Goal: Information Seeking & Learning: Learn about a topic

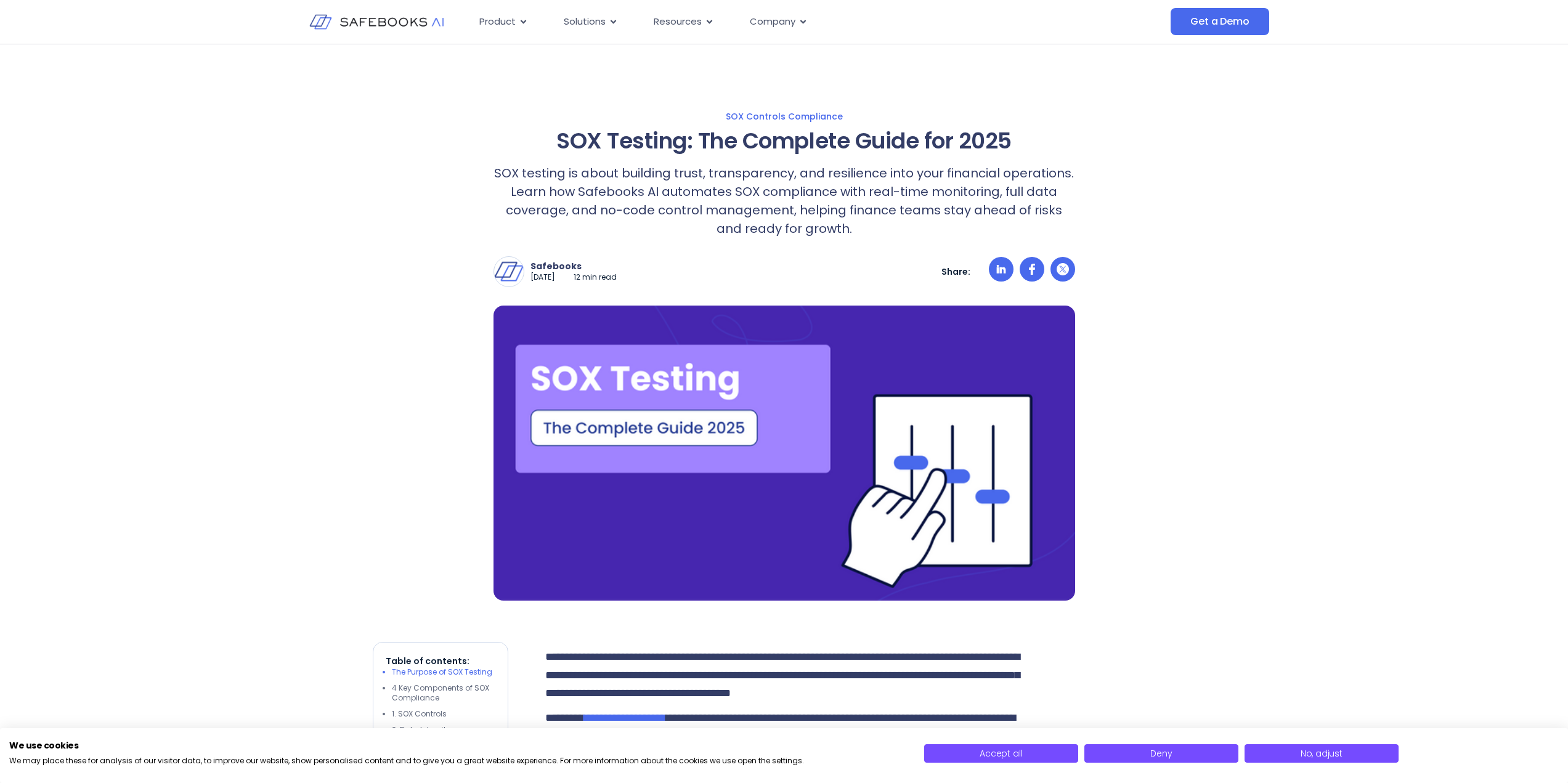
scroll to position [185, 0]
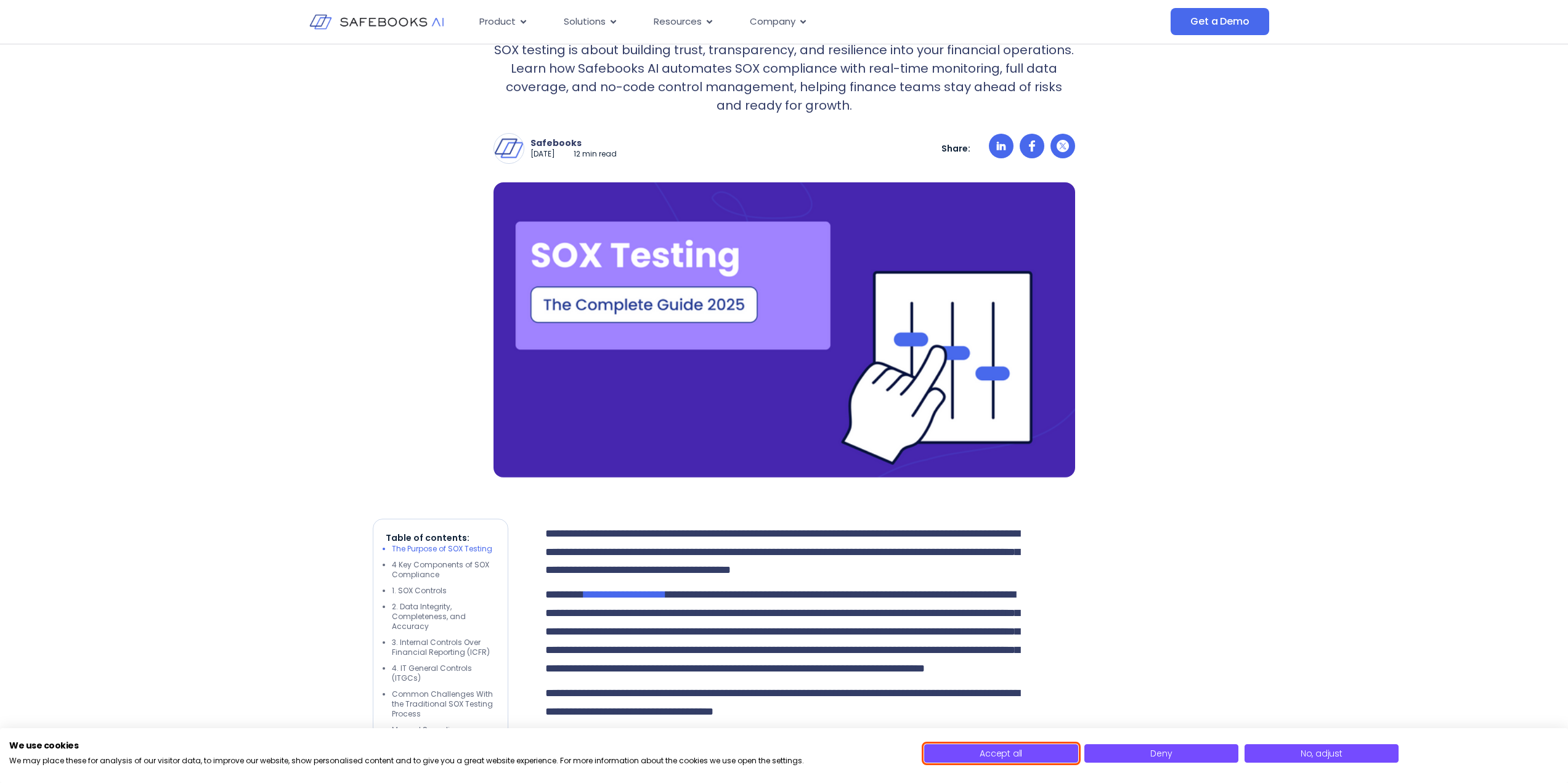
click at [1009, 761] on button "Accept all" at bounding box center [1001, 753] width 154 height 19
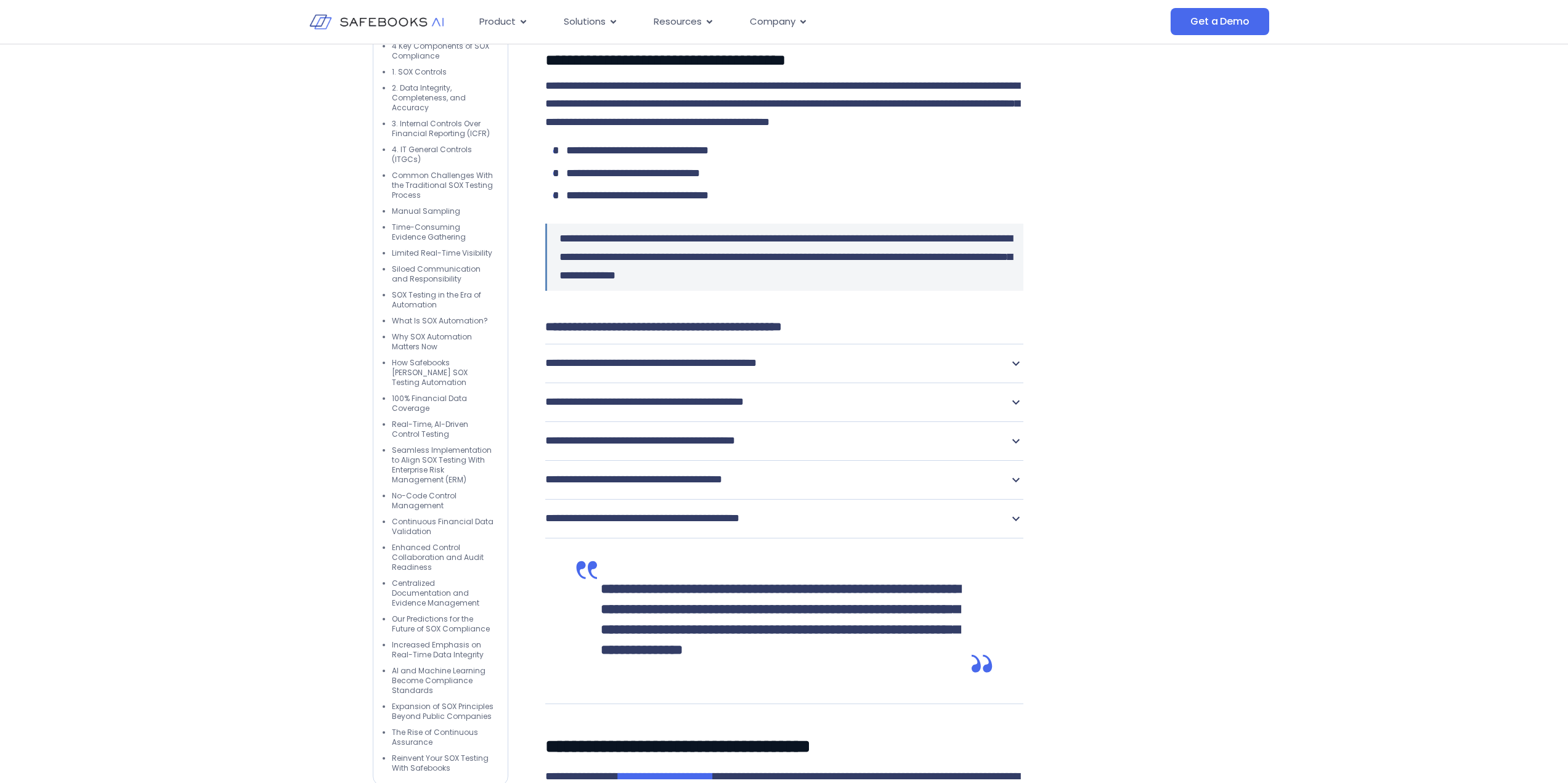
scroll to position [3388, 0]
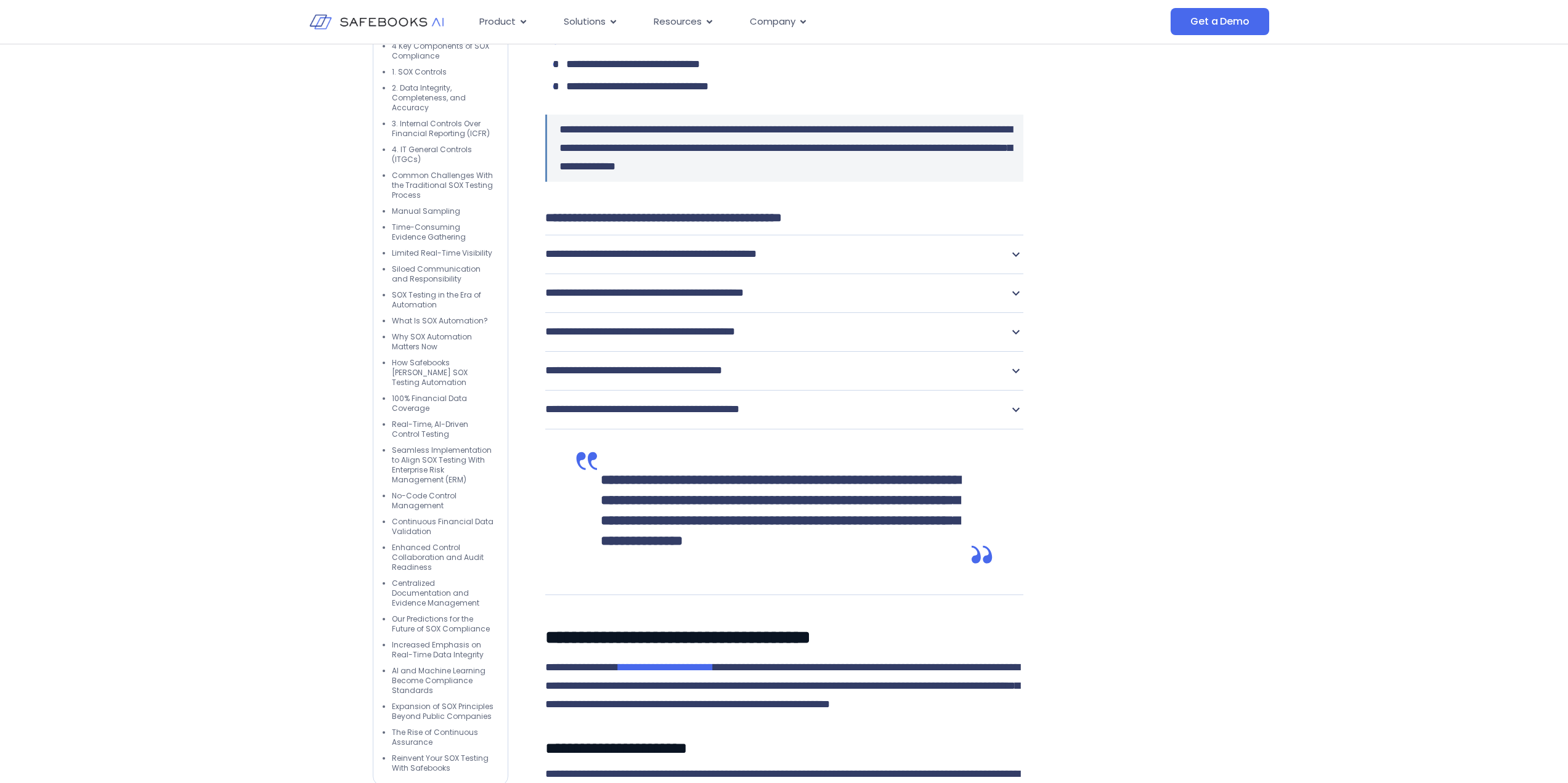
click at [1013, 262] on icon at bounding box center [1015, 254] width 14 height 14
click at [1016, 257] on icon at bounding box center [1016, 255] width 7 height 4
click at [1015, 257] on icon at bounding box center [1016, 255] width 7 height 4
click at [1017, 257] on icon at bounding box center [1016, 255] width 7 height 4
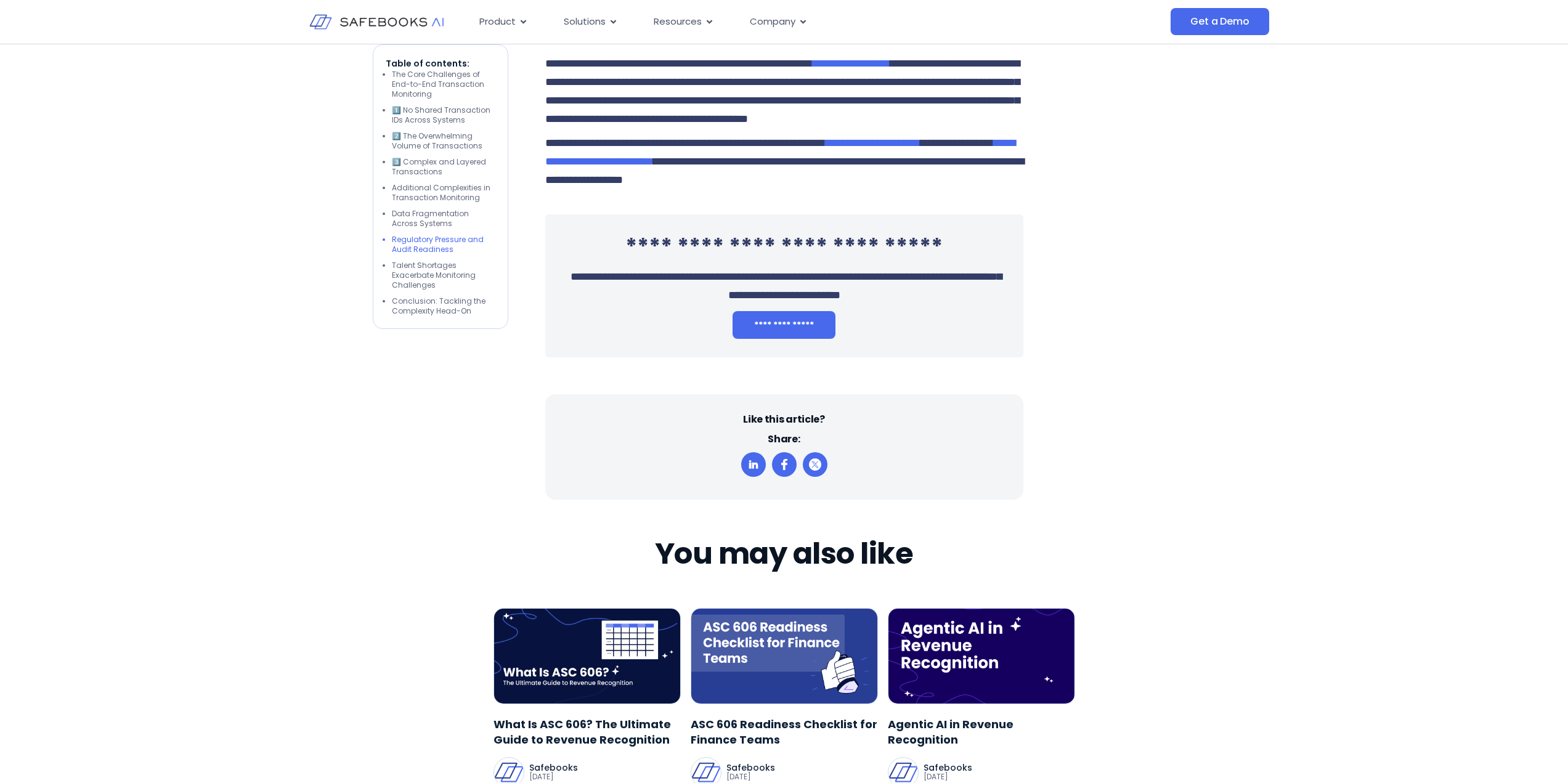
scroll to position [3881, 0]
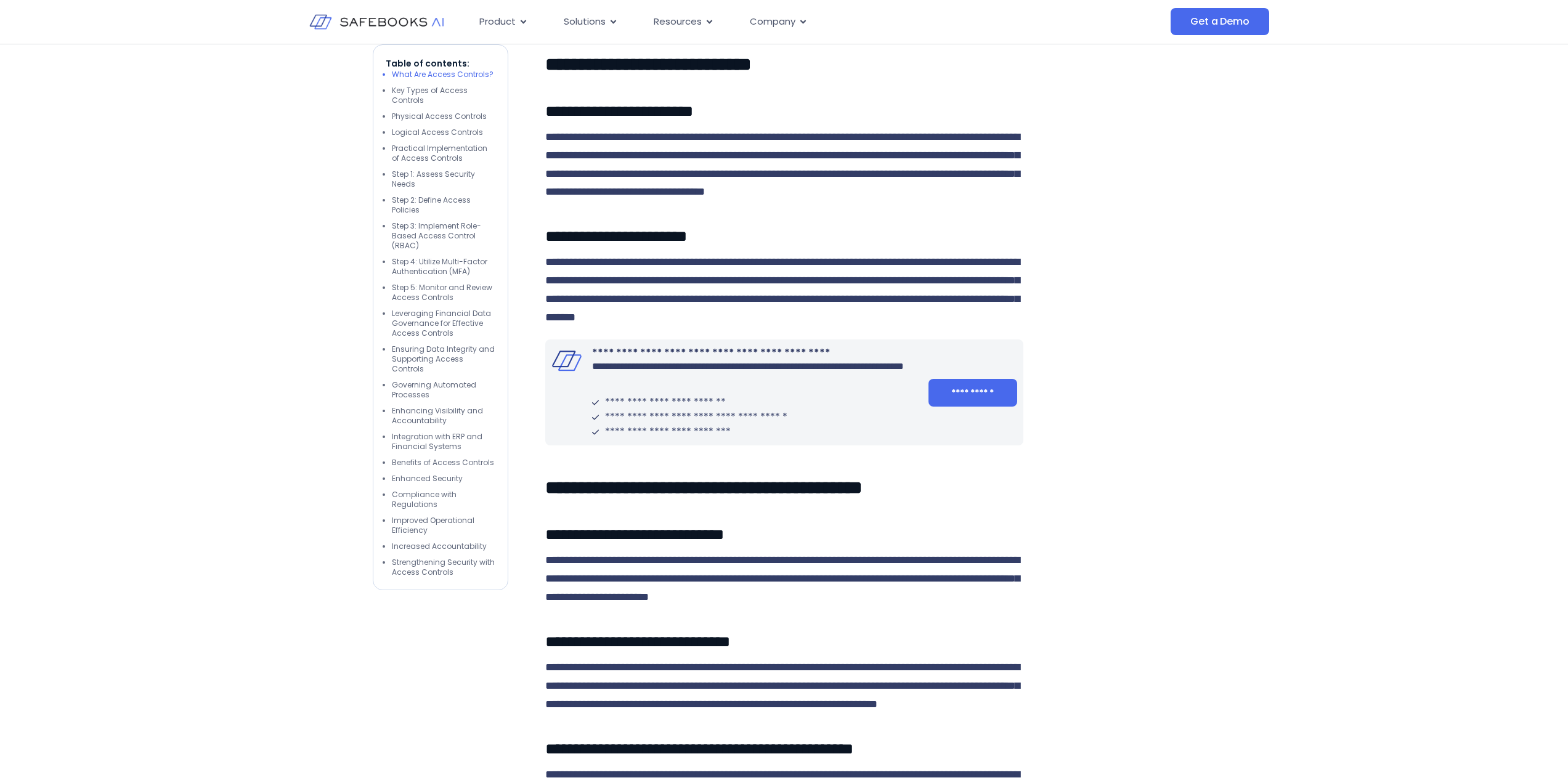
scroll to position [1109, 0]
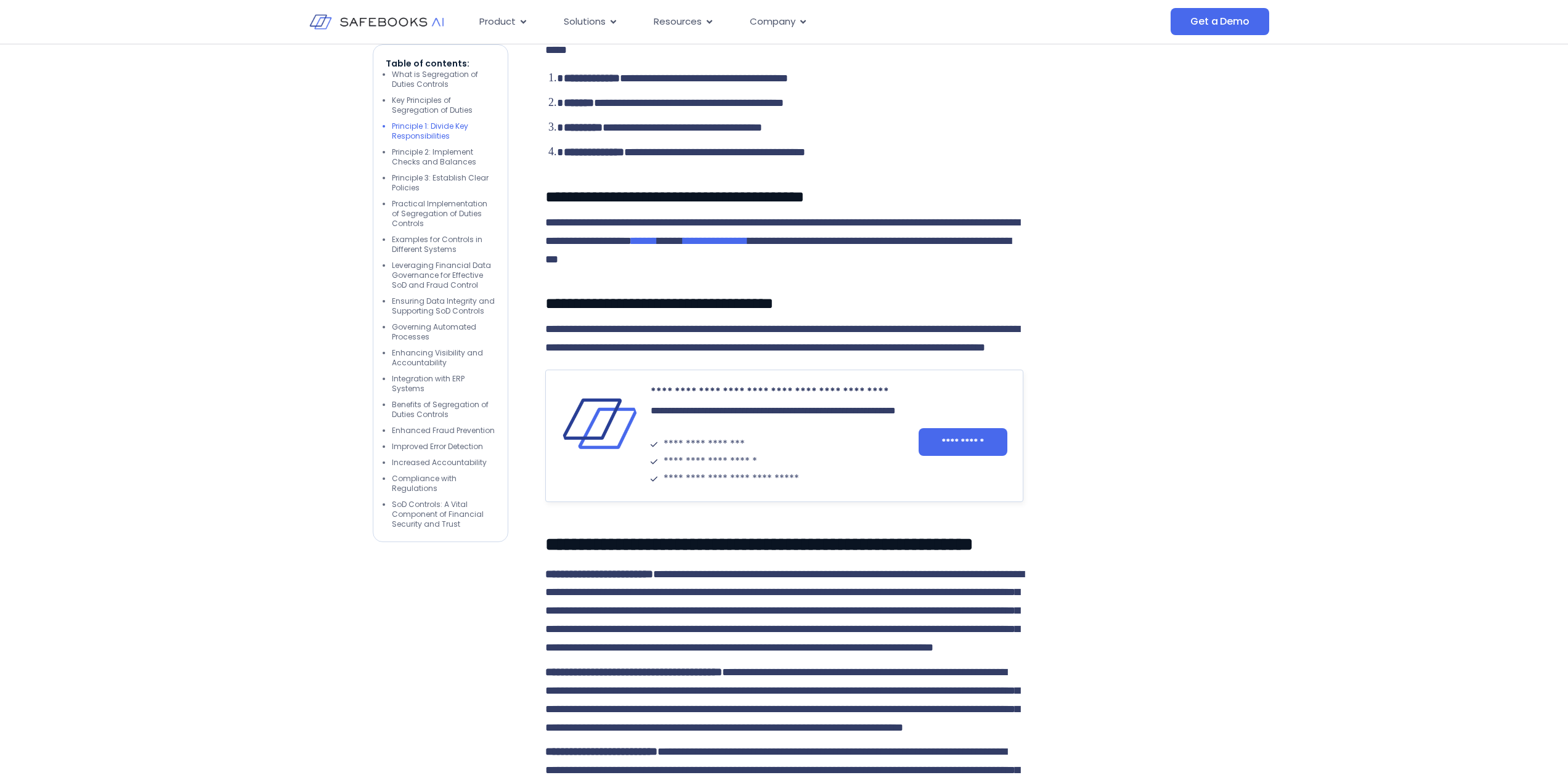
scroll to position [1355, 0]
